Goal: Obtain resource: Download file/media

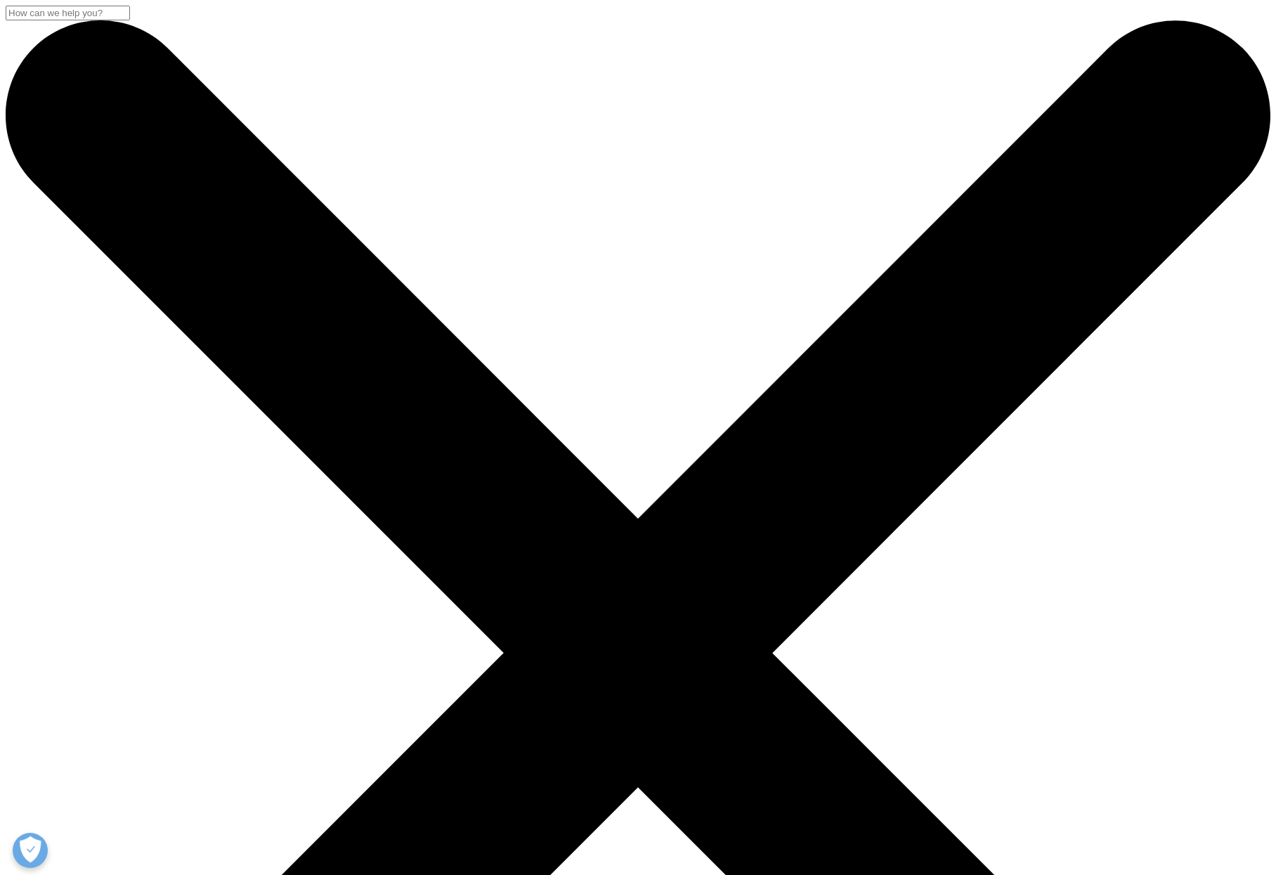
scroll to position [1380, 829]
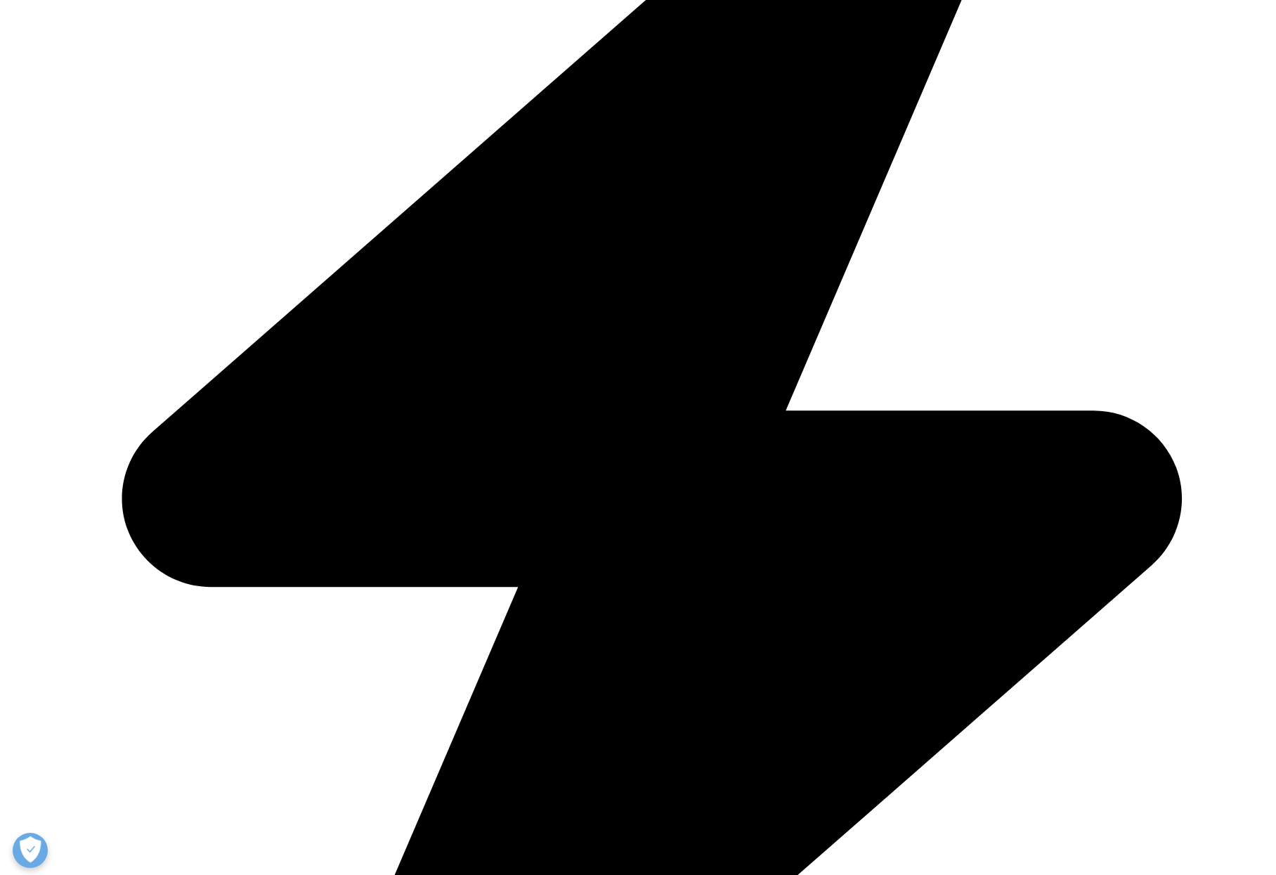
scroll to position [703, 0]
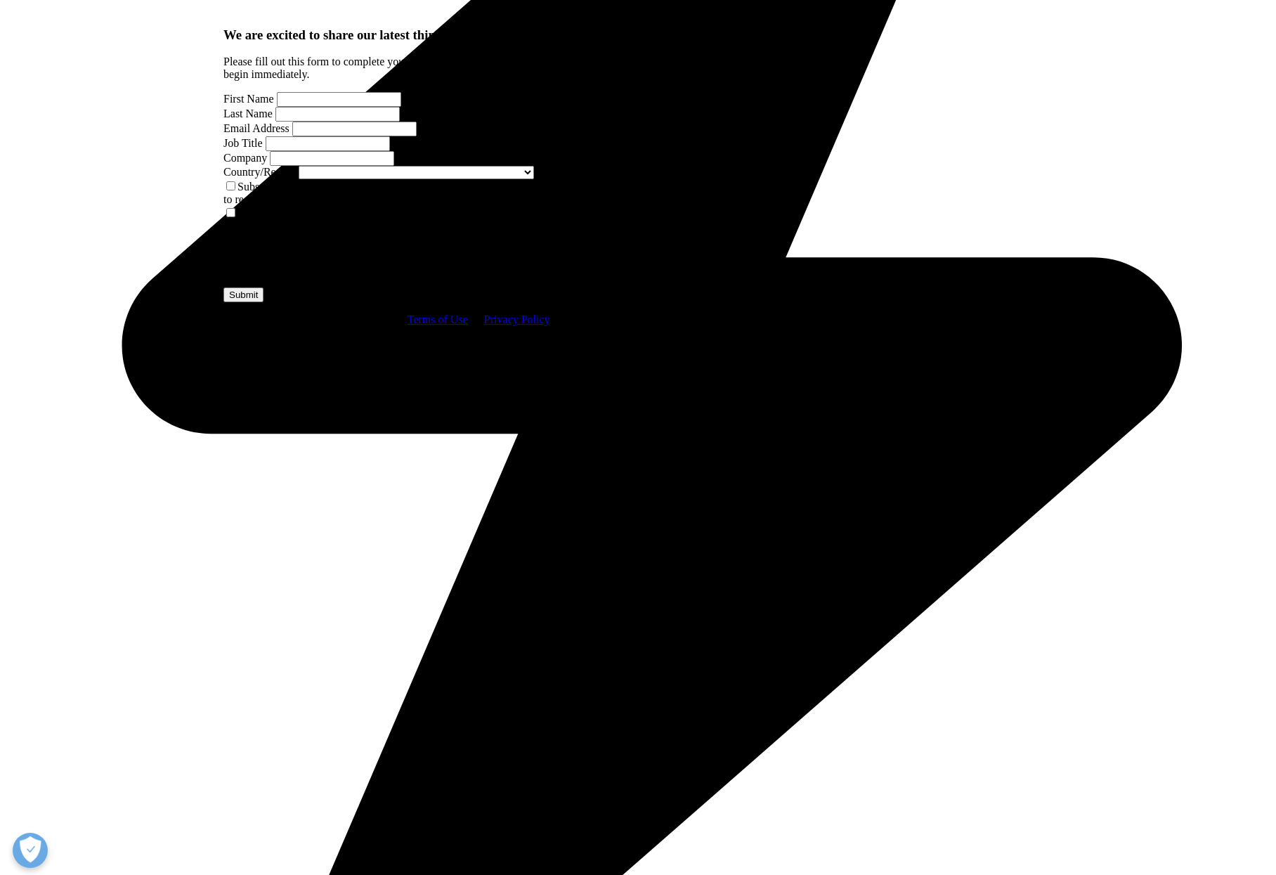
click at [299, 107] on input "First Name" at bounding box center [339, 99] width 124 height 15
type input "Tom"
type input "Burt"
type input "burt@triton-partners.com"
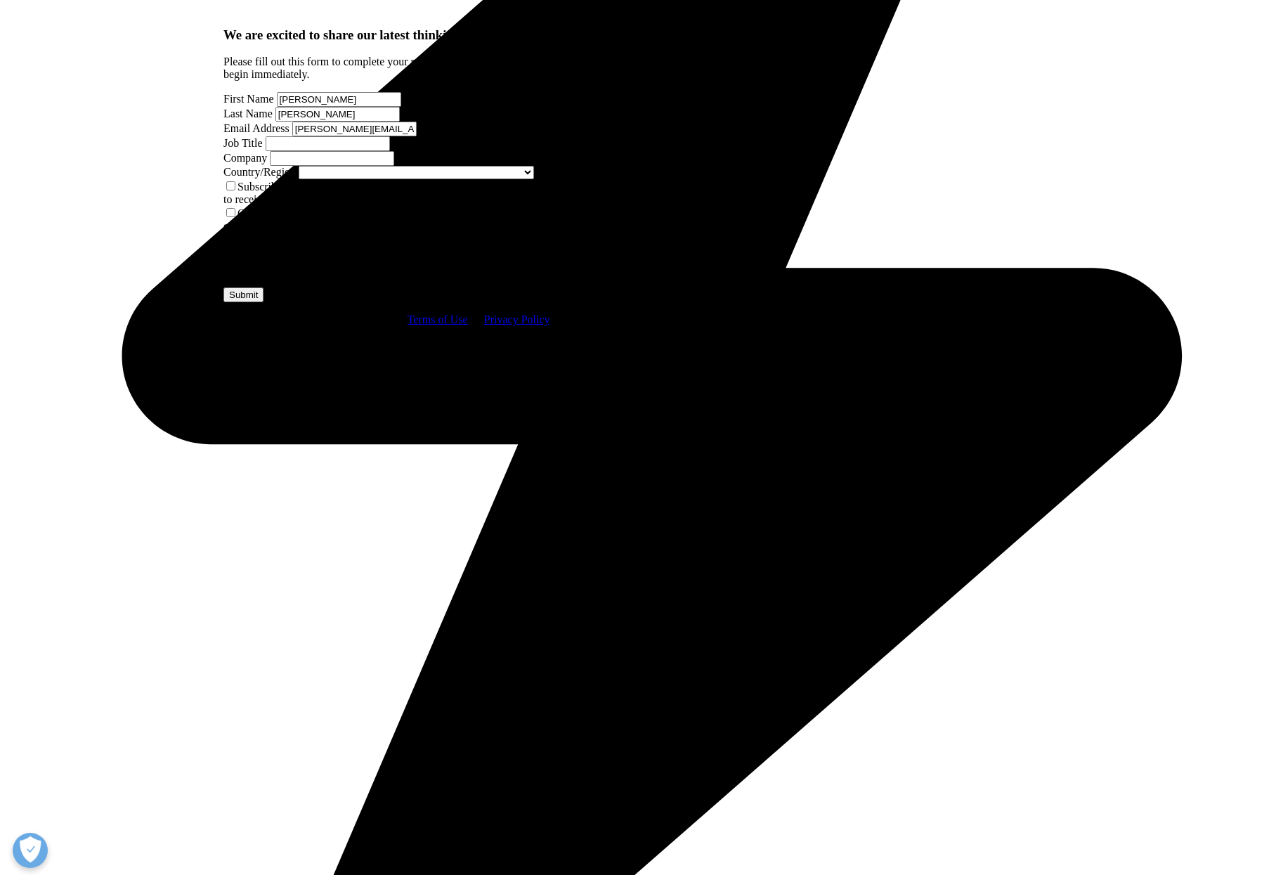
type input "MD"
type input "Triton"
select select "[GEOGRAPHIC_DATA]"
click at [264, 315] on input "Submit" at bounding box center [244, 307] width 40 height 15
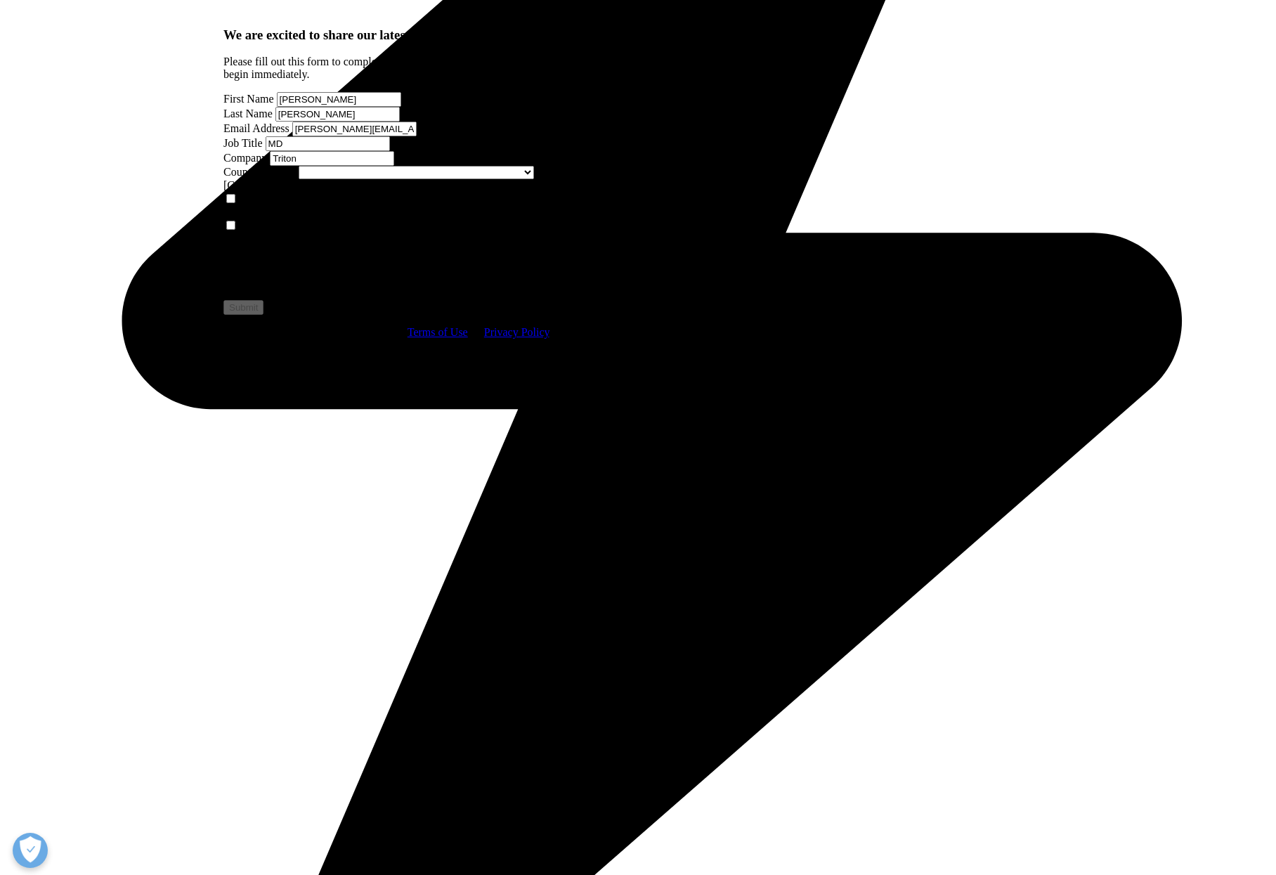
scroll to position [104, 341]
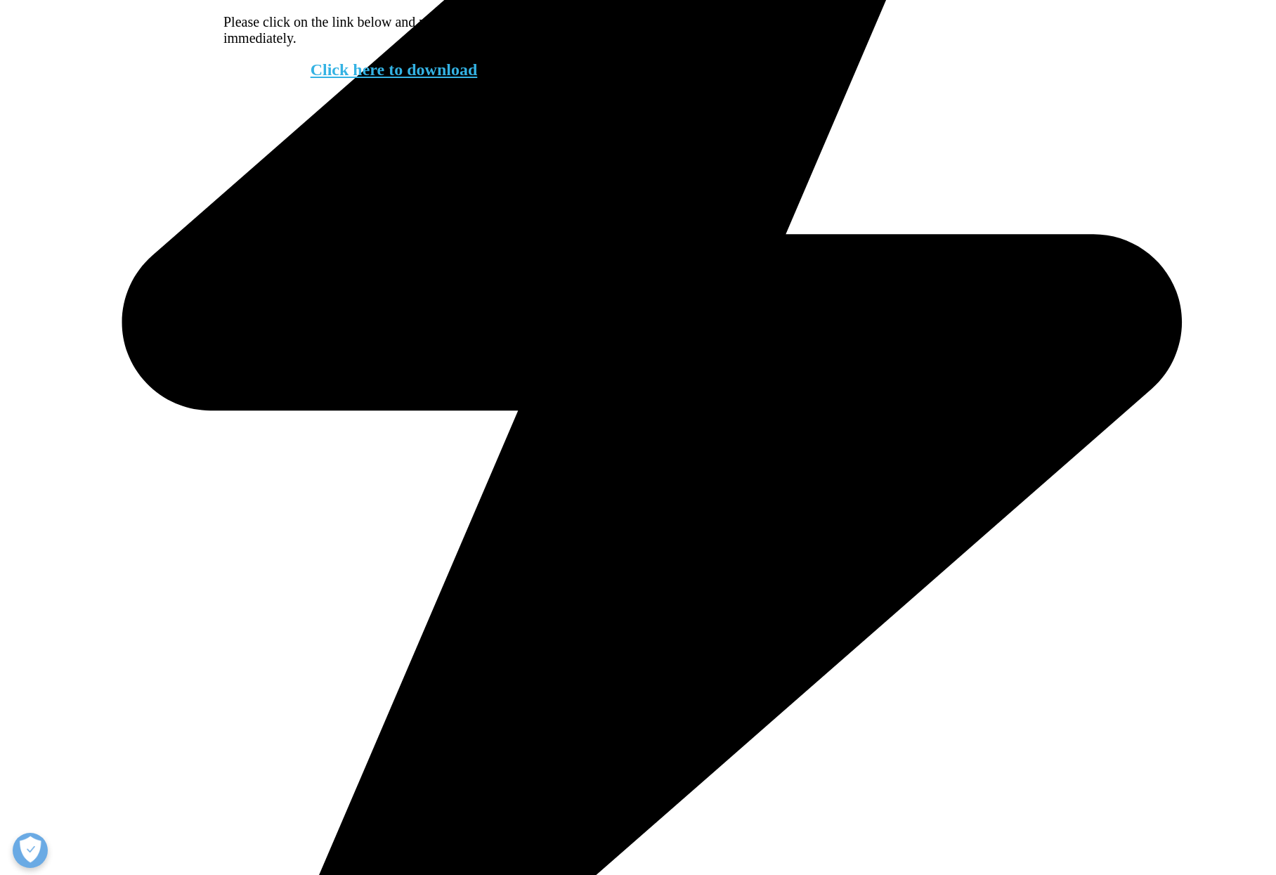
click at [417, 79] on link "Click here to download" at bounding box center [394, 69] width 167 height 18
